Goal: Task Accomplishment & Management: Manage account settings

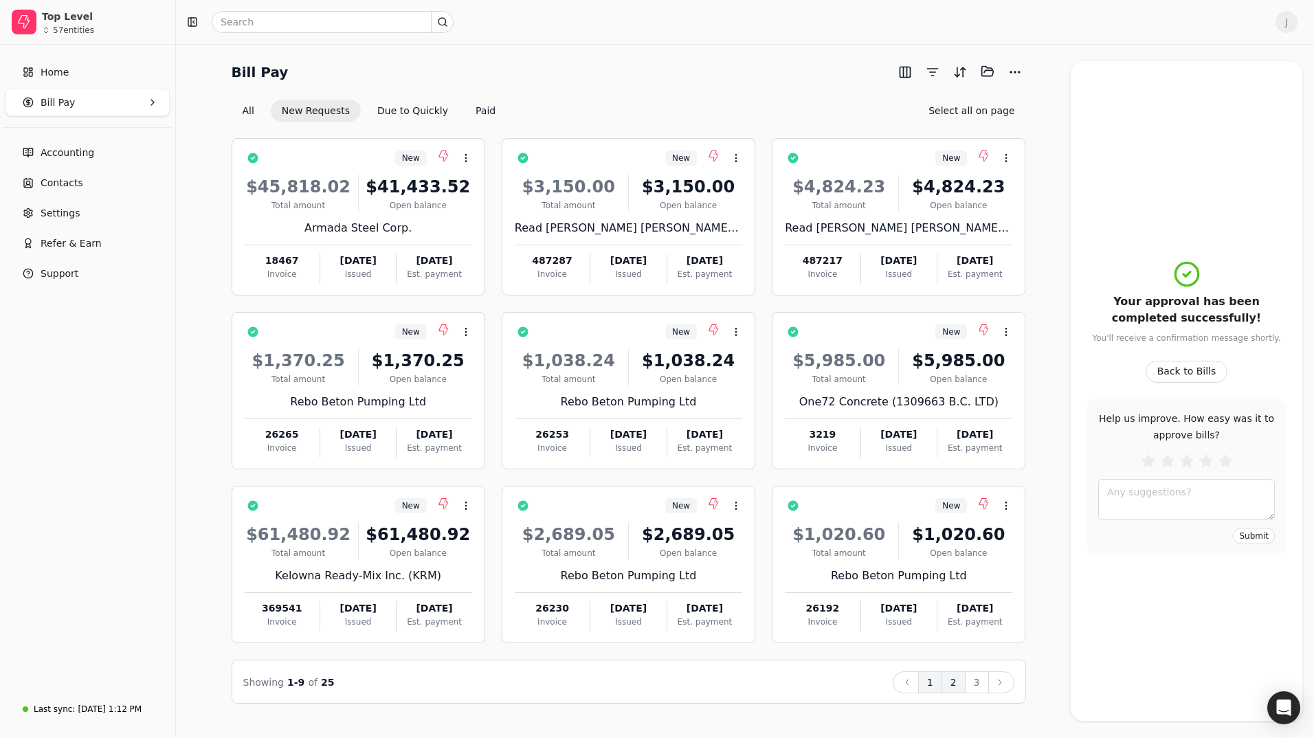
click at [953, 684] on button "2" at bounding box center [954, 683] width 24 height 22
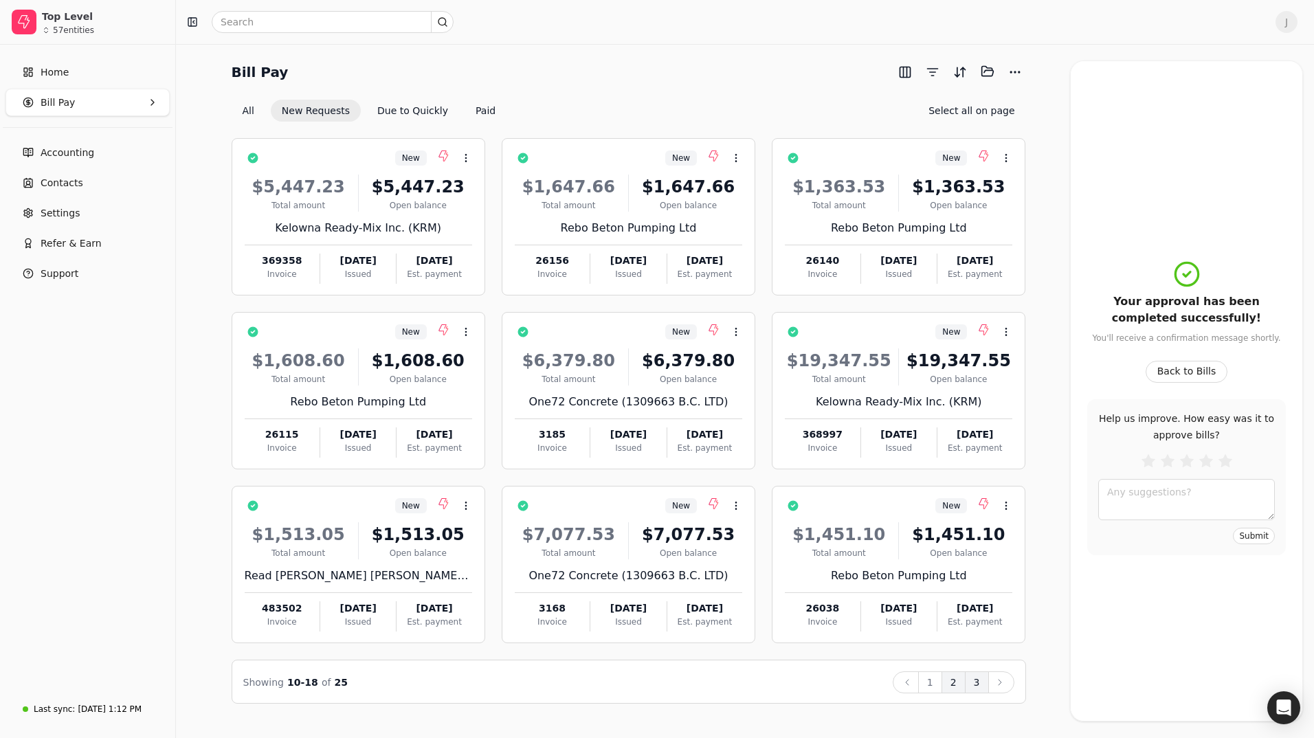
click at [976, 684] on button "3" at bounding box center [977, 683] width 24 height 22
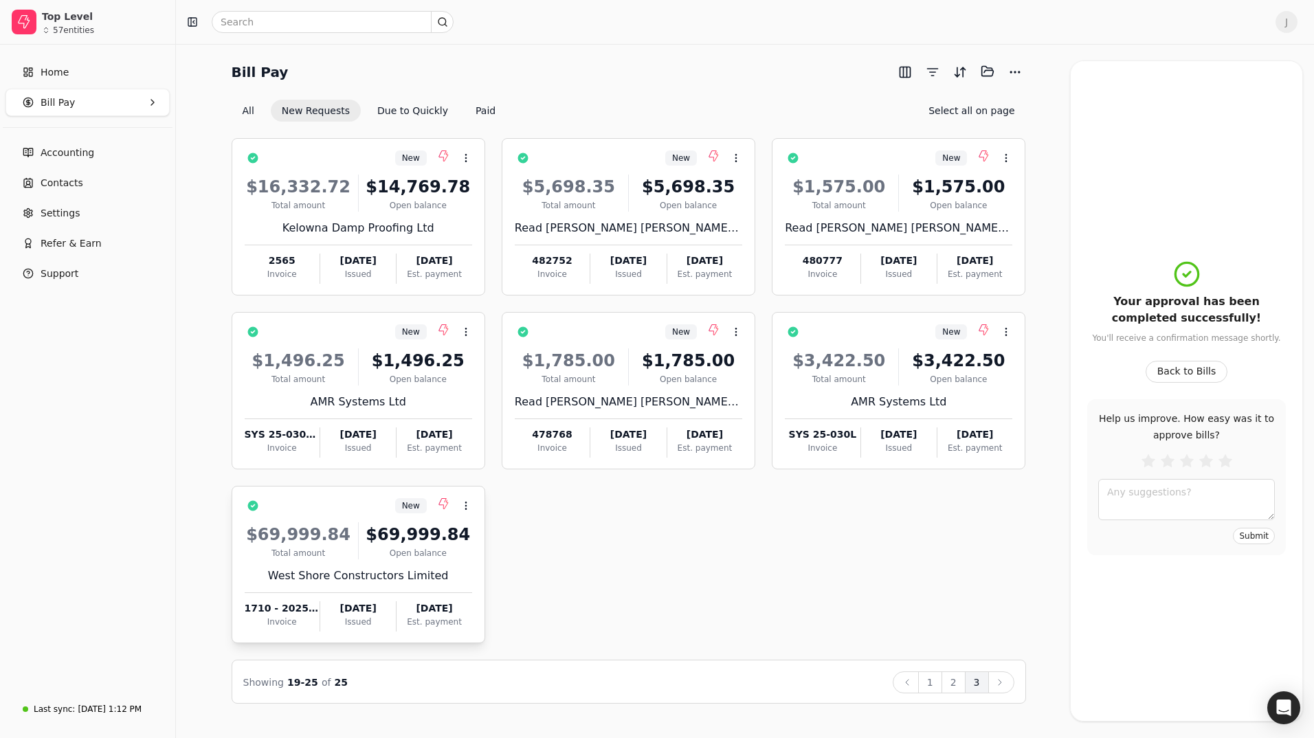
click at [336, 533] on div "$69,999.84" at bounding box center [299, 534] width 108 height 25
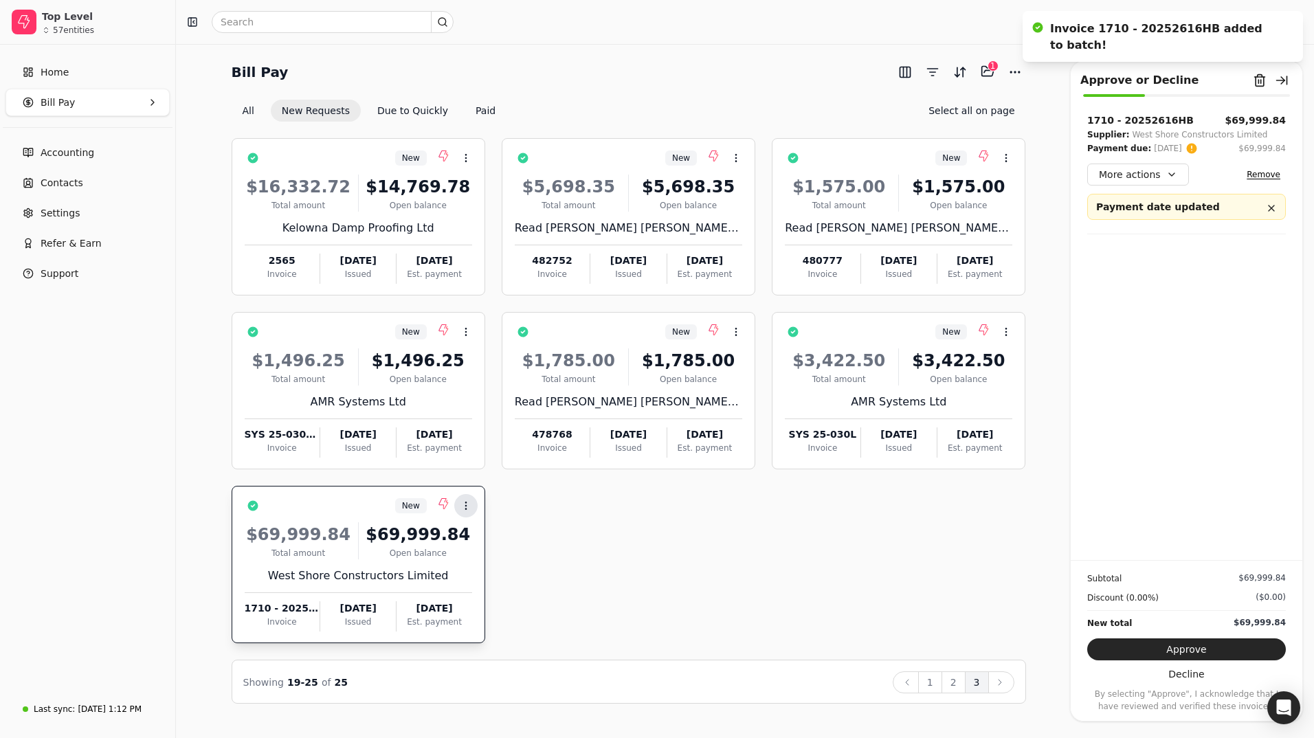
click at [474, 504] on button "Context Menu Button" at bounding box center [465, 505] width 23 height 23
click at [499, 542] on li "Open" at bounding box center [531, 539] width 169 height 25
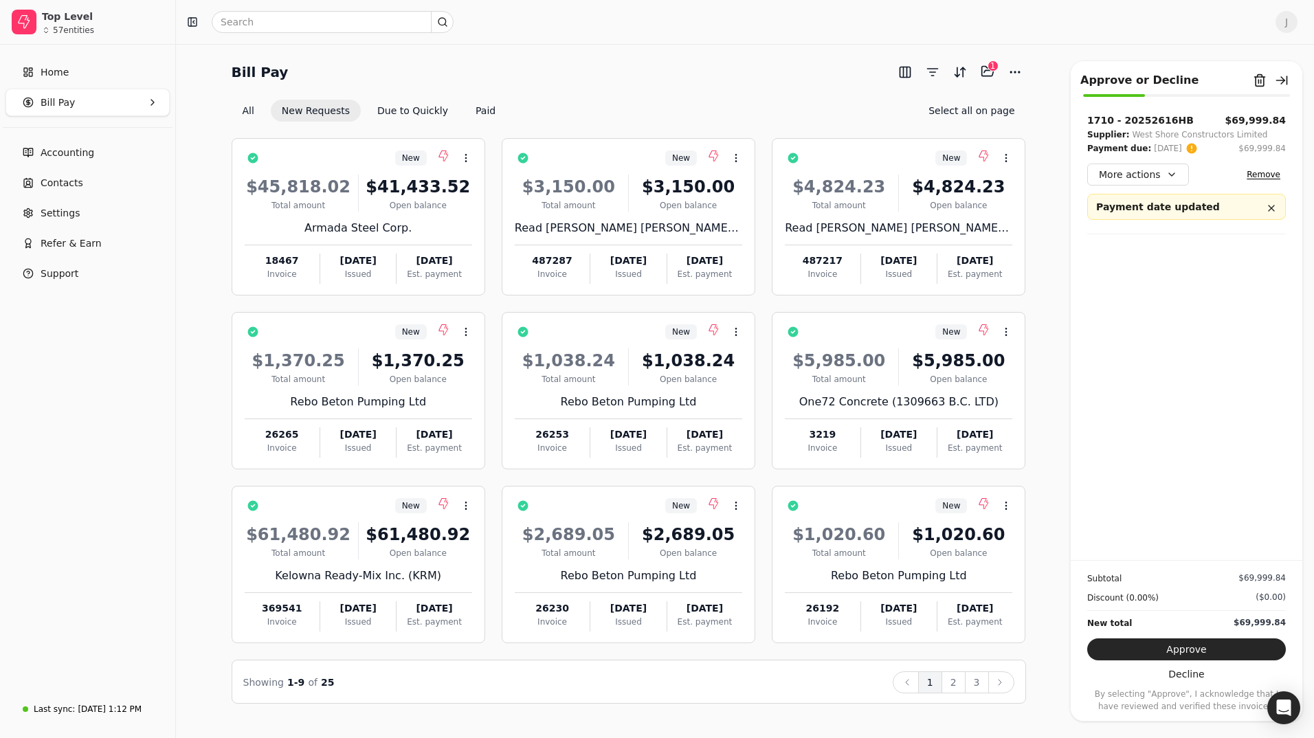
click at [1204, 641] on button "Approve" at bounding box center [1186, 650] width 199 height 22
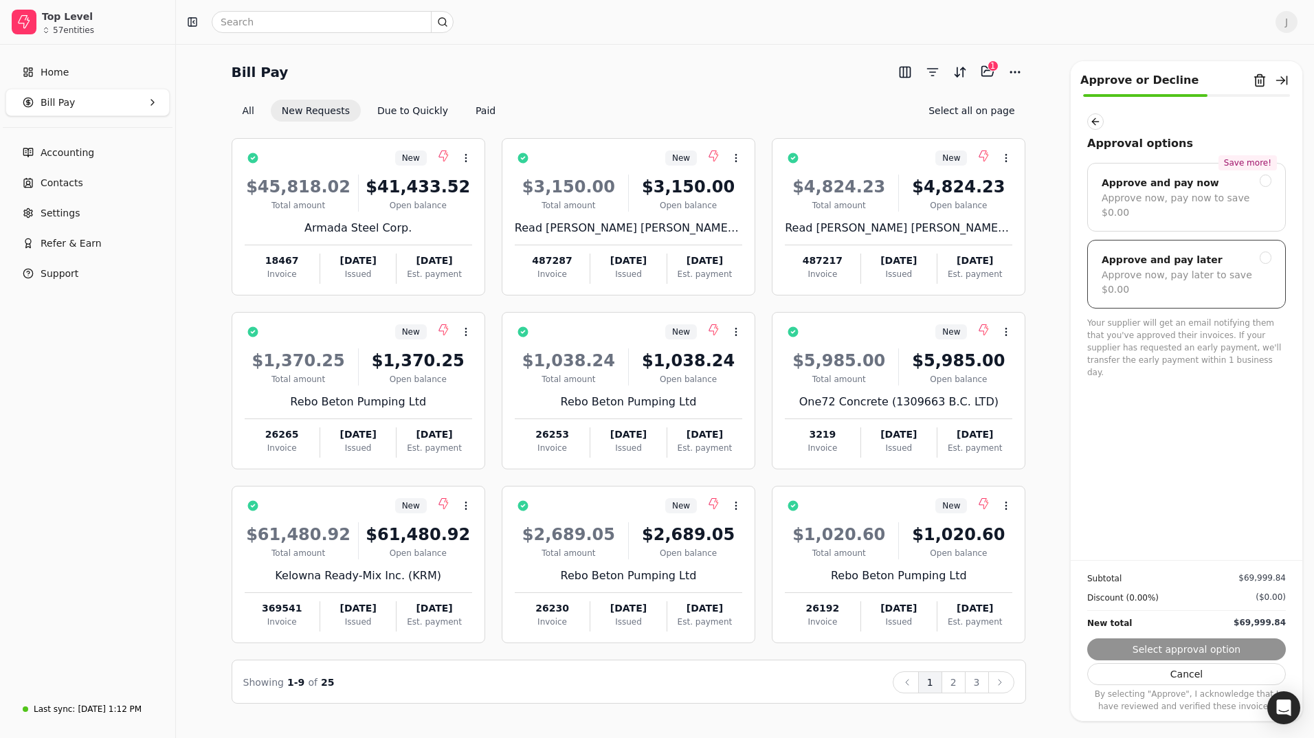
click at [1193, 268] on div "Approve now, pay later to save $0.00" at bounding box center [1187, 282] width 170 height 29
click at [1205, 651] on button "Submit approval" at bounding box center [1186, 650] width 199 height 22
